Goal: Task Accomplishment & Management: Use online tool/utility

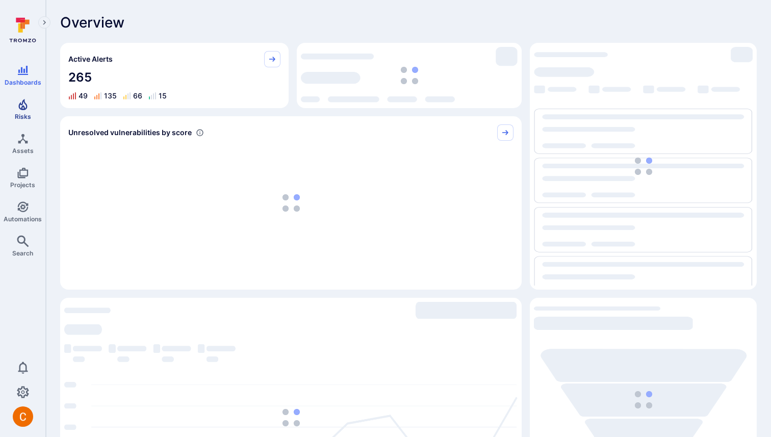
click at [20, 102] on icon "Risks" at bounding box center [23, 104] width 12 height 12
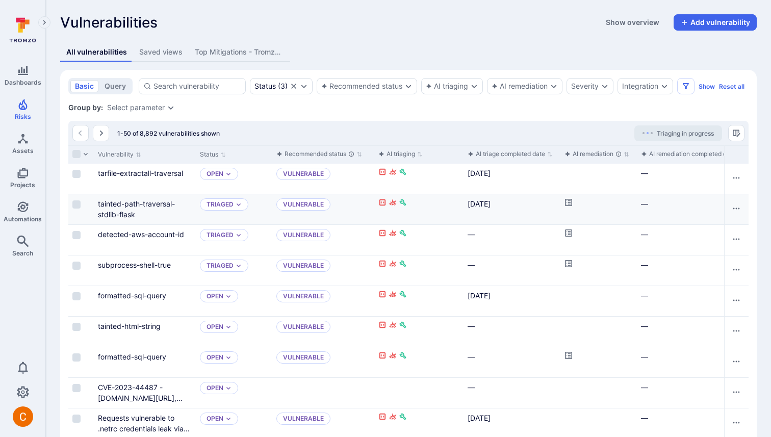
click at [568, 202] on icon "Cell for aiCtx.remediationStatus" at bounding box center [568, 202] width 7 height 7
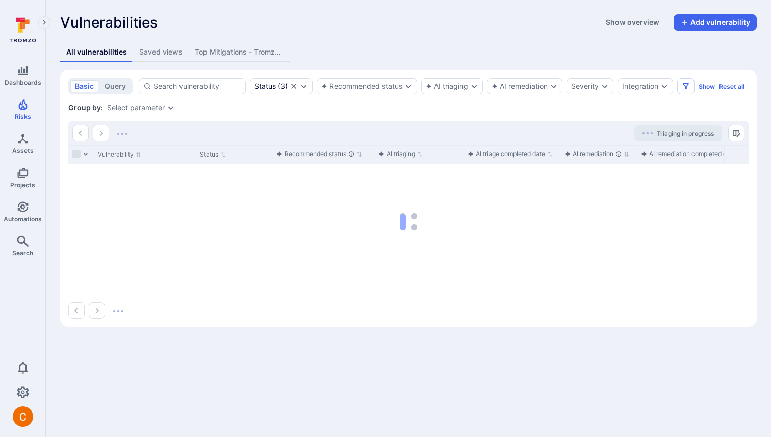
click at [582, 129] on div "Triaging in progress" at bounding box center [408, 133] width 681 height 24
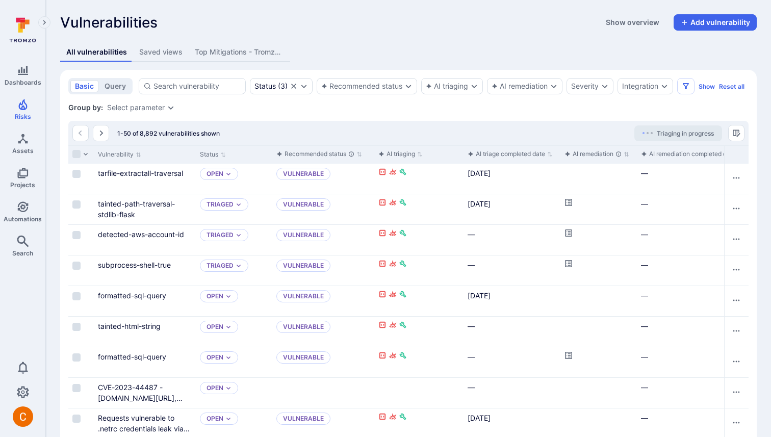
click at [581, 129] on div "1-50 of 8,892 vulnerabilities shown Triaging in progress" at bounding box center [408, 133] width 681 height 24
click at [568, 203] on icon "Cell for aiCtx.remediationStatus" at bounding box center [569, 202] width 8 height 8
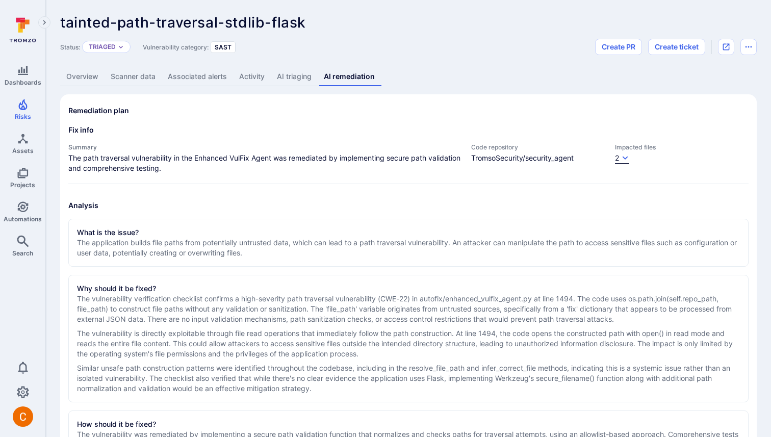
click at [619, 159] on div "2" at bounding box center [617, 158] width 4 height 10
click at [621, 137] on div at bounding box center [385, 218] width 771 height 437
click at [621, 159] on button "2" at bounding box center [622, 158] width 14 height 11
click at [615, 123] on div at bounding box center [385, 218] width 771 height 437
click at [628, 162] on button "2" at bounding box center [622, 158] width 14 height 11
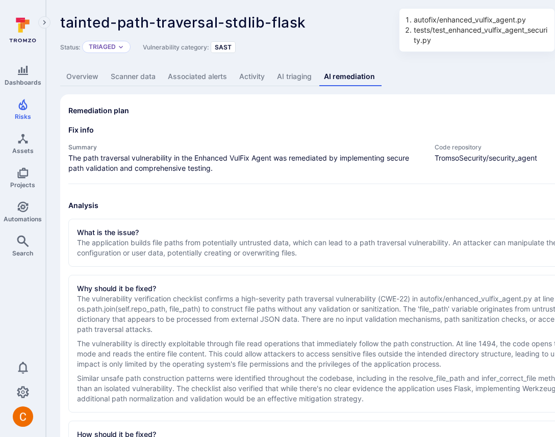
click at [408, 156] on div at bounding box center [277, 218] width 555 height 437
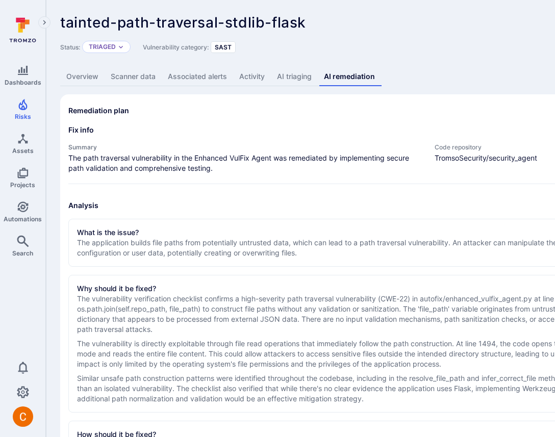
click at [509, 98] on div at bounding box center [277, 218] width 555 height 437
